Goal: Communication & Community: Participate in discussion

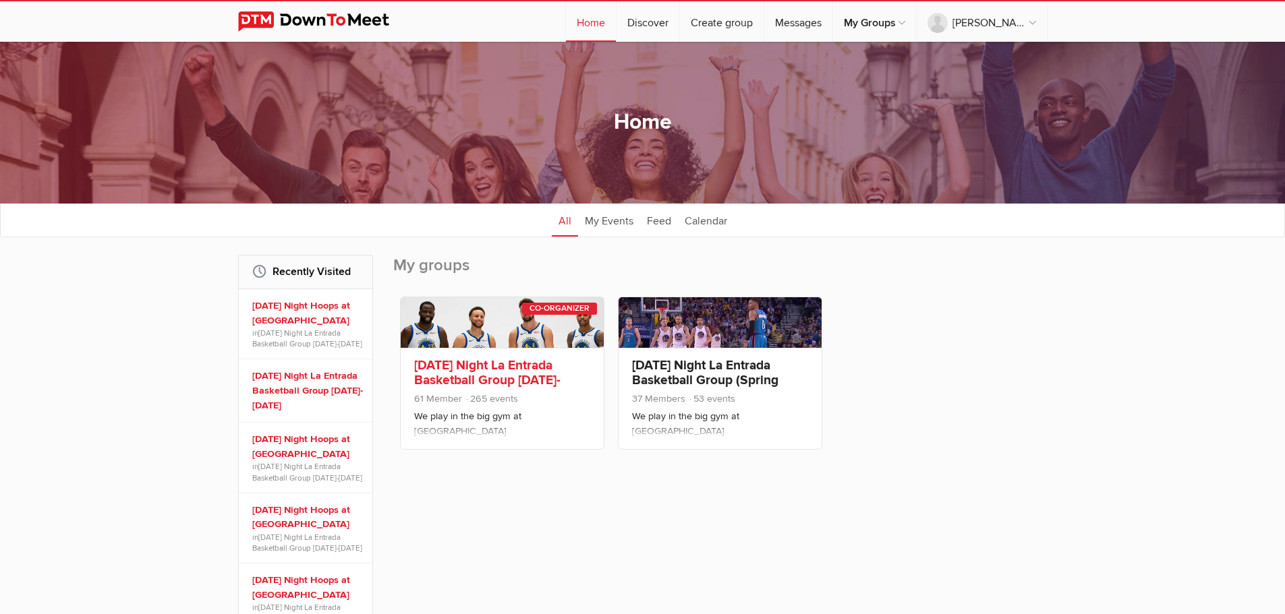
click at [461, 362] on link "[DATE] Night La Entrada Basketball Group [DATE]-[DATE]" at bounding box center [487, 380] width 146 height 46
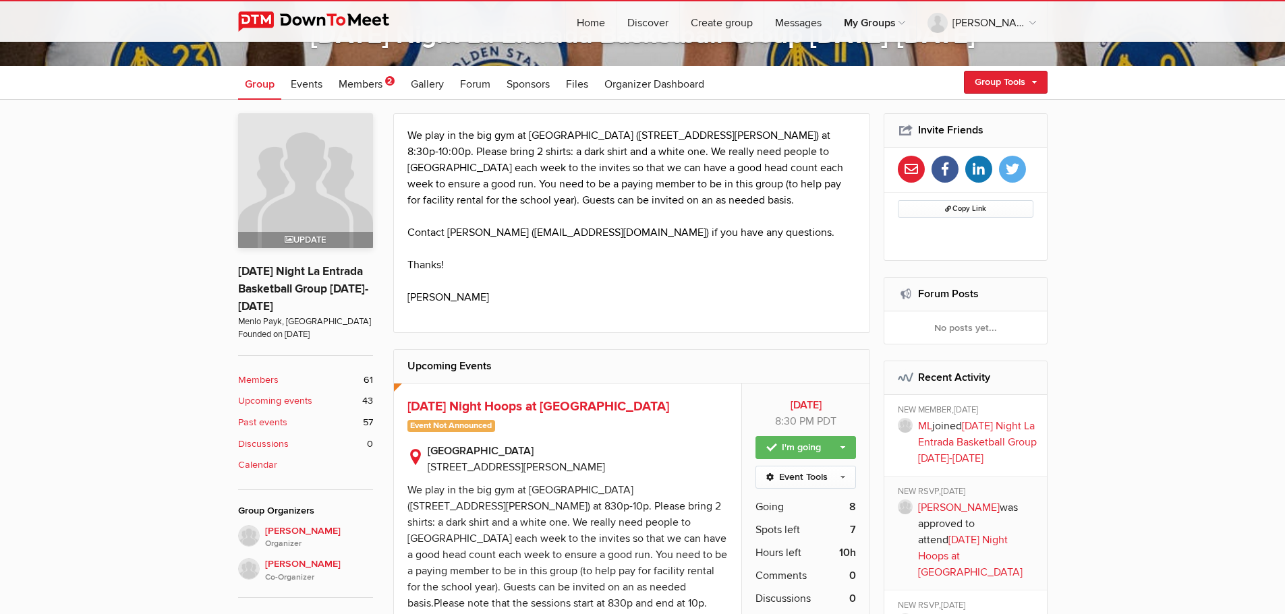
scroll to position [297, 0]
click at [521, 401] on span "[DATE] Night Hoops at [GEOGRAPHIC_DATA]" at bounding box center [538, 406] width 262 height 16
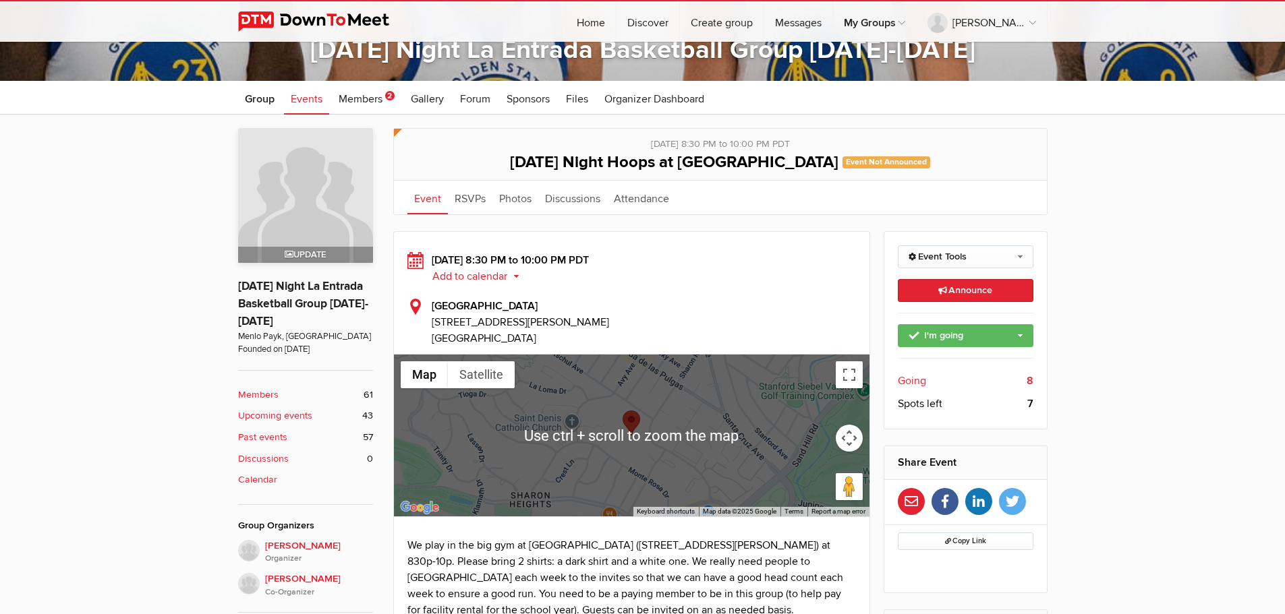
scroll to position [280, 0]
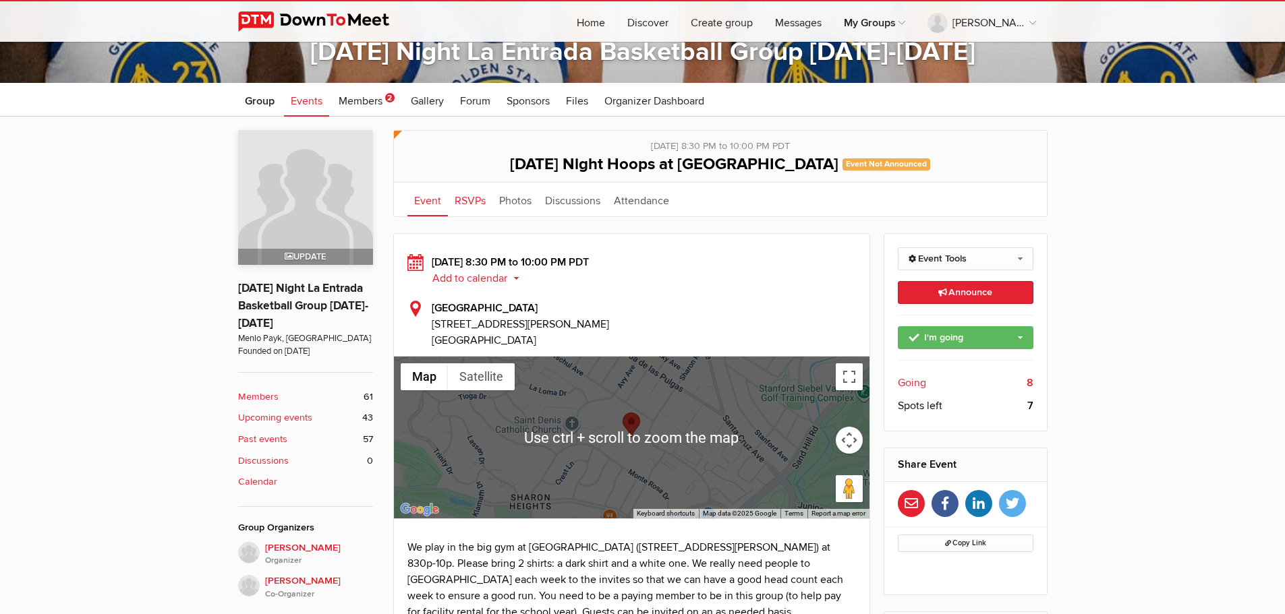
click at [464, 204] on link "RSVPs" at bounding box center [470, 200] width 45 height 34
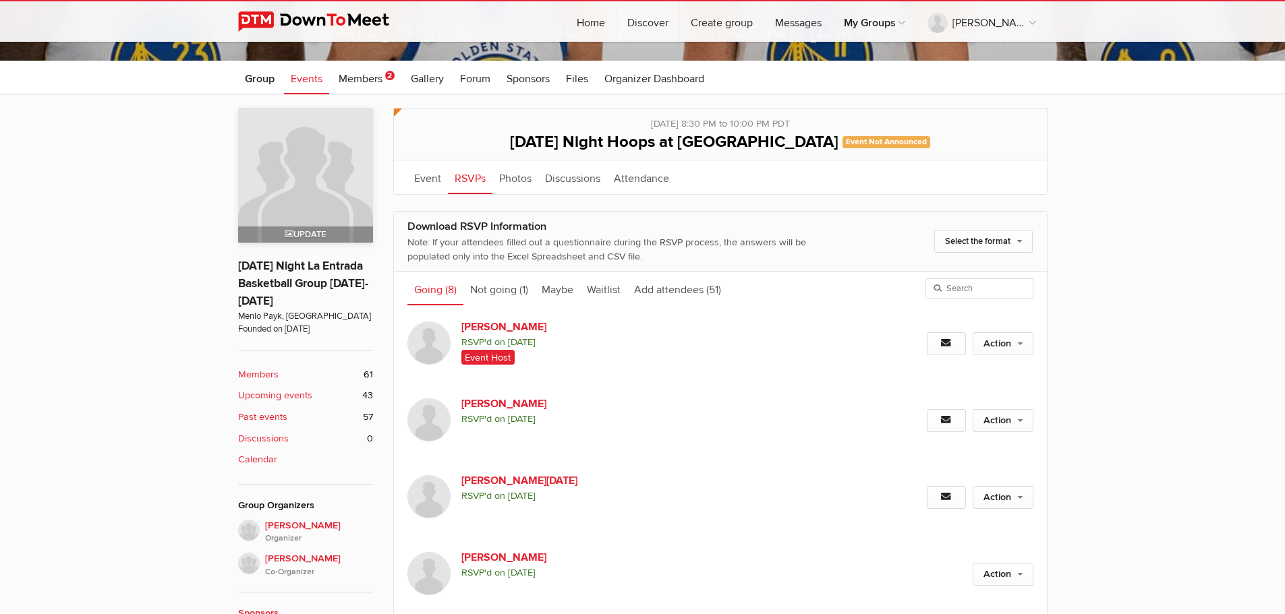
scroll to position [303, 0]
